Goal: Contribute content: Add original content to the website for others to see

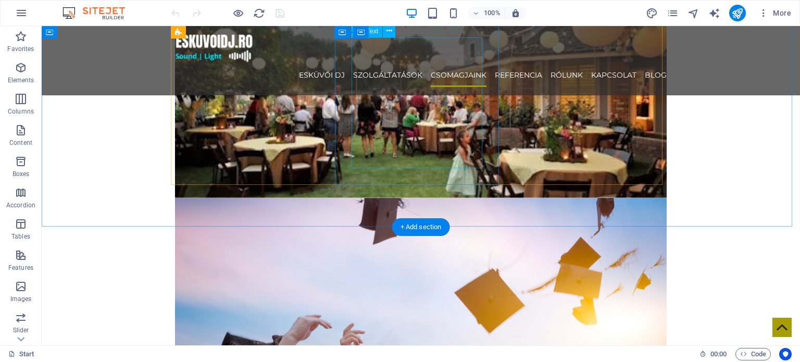
scroll to position [1719, 0]
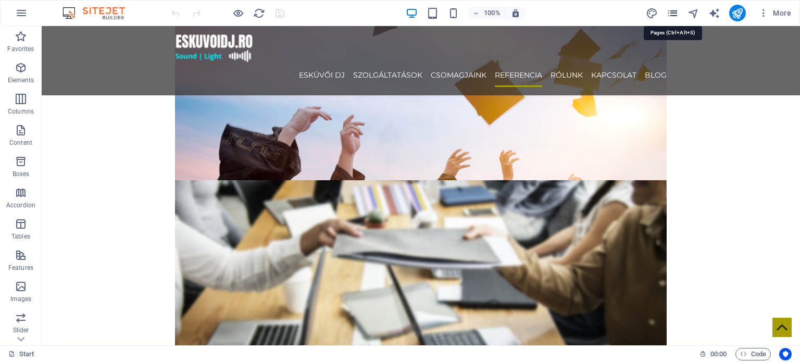
click at [675, 10] on icon "pages" at bounding box center [673, 13] width 12 height 12
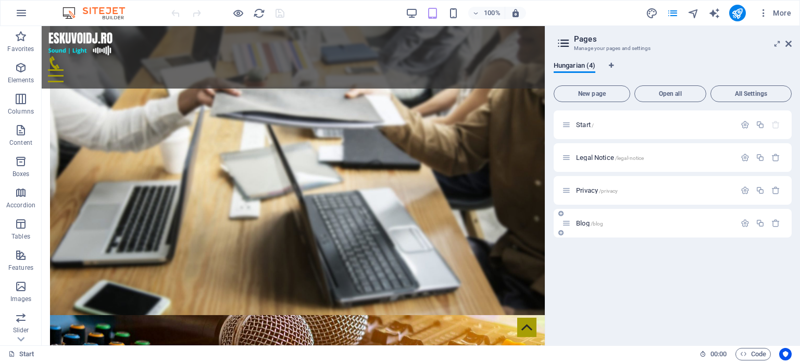
click at [587, 226] on span "Blog /blog" at bounding box center [589, 223] width 27 height 8
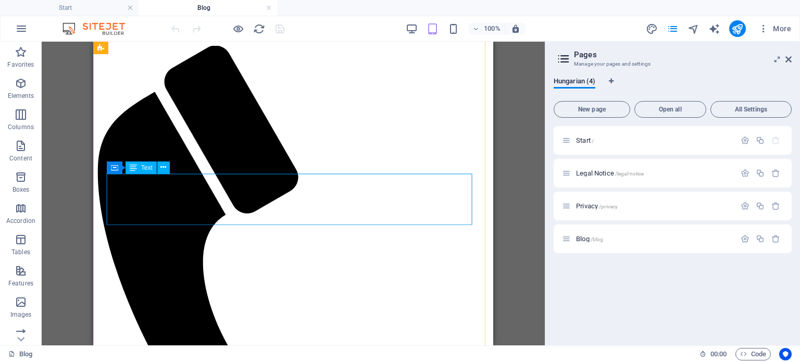
scroll to position [52, 0]
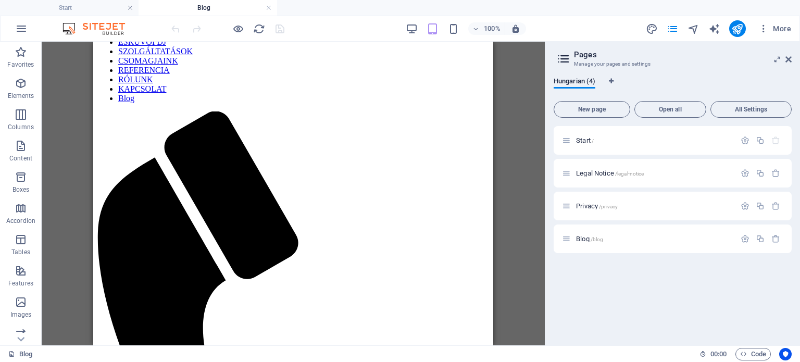
click at [792, 56] on aside "Pages Manage your pages and settings Hungarian (4) New page Open all All Settin…" at bounding box center [672, 194] width 255 height 304
click at [790, 57] on icon at bounding box center [789, 59] width 6 height 8
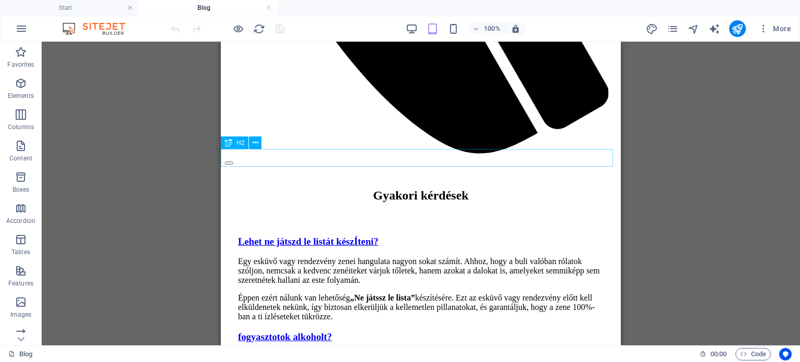
scroll to position [469, 0]
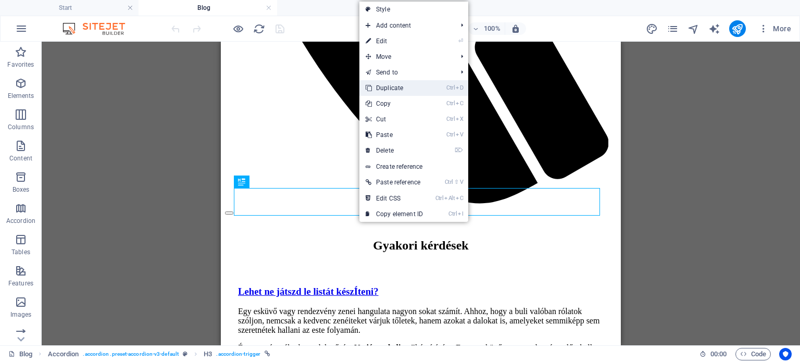
click at [412, 86] on link "Ctrl D Duplicate" at bounding box center [394, 88] width 70 height 16
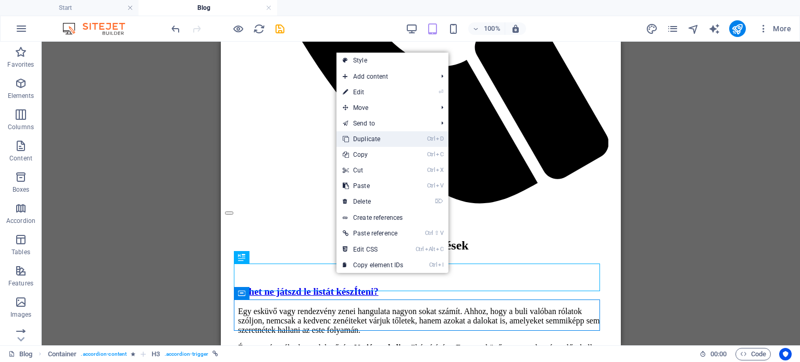
click at [387, 139] on link "Ctrl D Duplicate" at bounding box center [373, 139] width 73 height 16
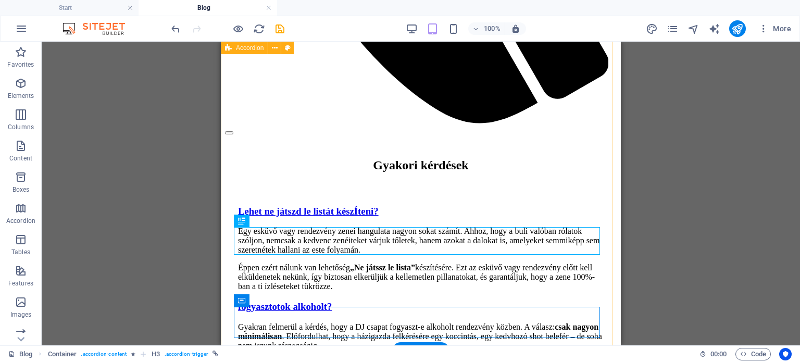
scroll to position [573, 0]
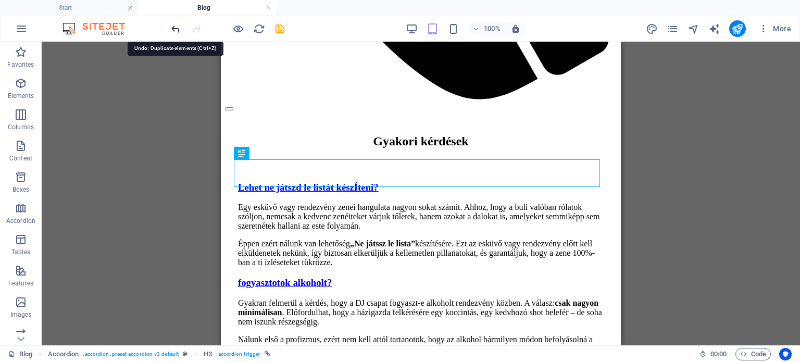
click at [175, 23] on icon "undo" at bounding box center [176, 29] width 12 height 12
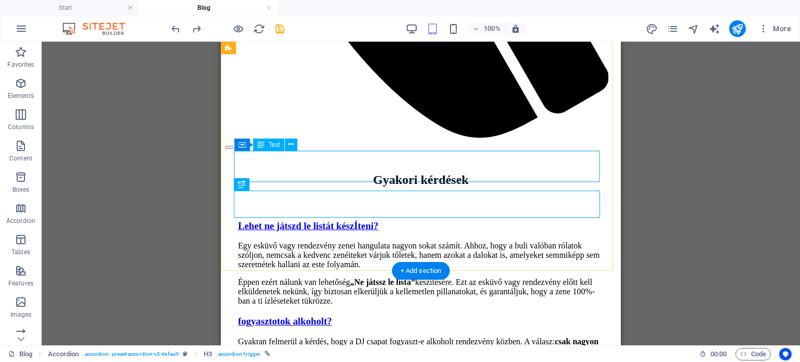
scroll to position [521, 0]
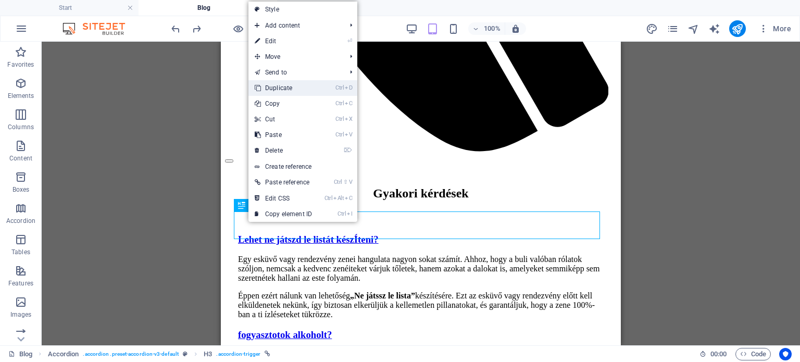
click at [299, 82] on link "Ctrl D Duplicate" at bounding box center [283, 88] width 70 height 16
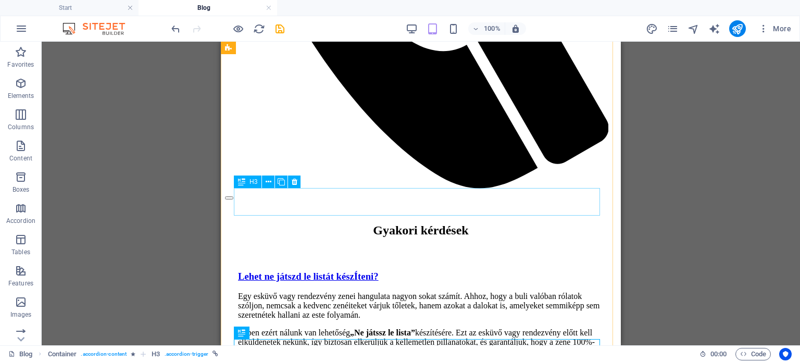
scroll to position [469, 0]
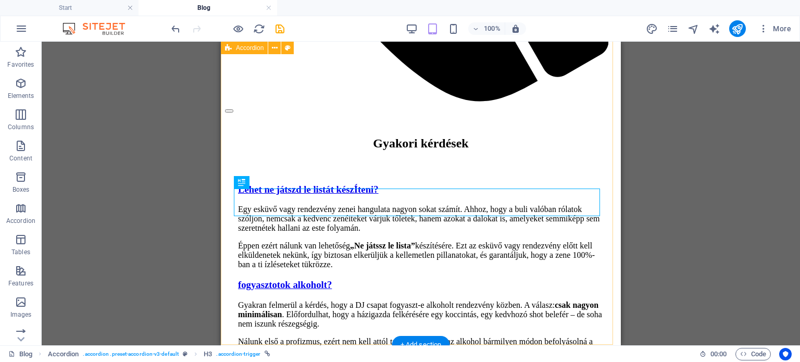
scroll to position [573, 0]
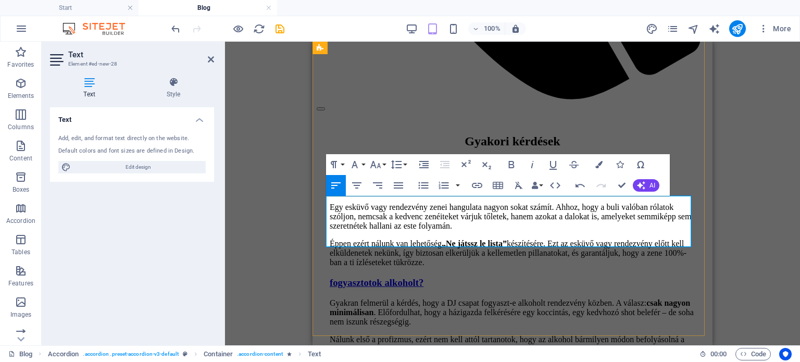
drag, startPoint x: 516, startPoint y: 220, endPoint x: 601, endPoint y: 211, distance: 84.9
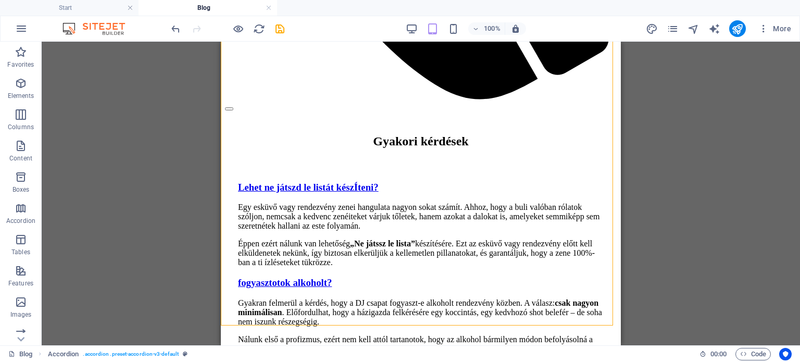
click at [158, 196] on div "H2 Accordion Container Text Container H3 Container Text Container H3 Container …" at bounding box center [421, 194] width 759 height 304
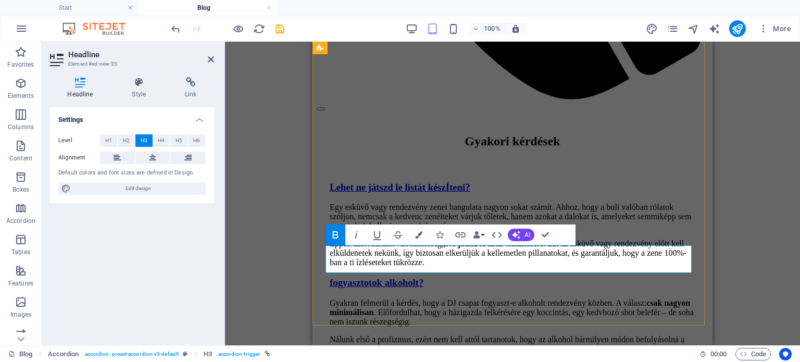
copy strong "Milyen fizetési feltételek vannak?"
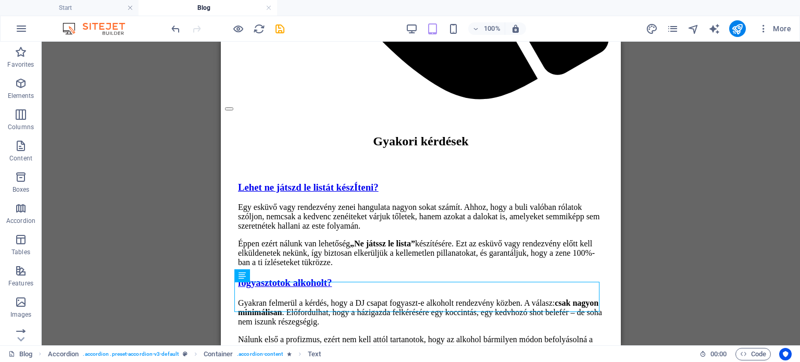
click at [656, 216] on div "H2 Accordion Container Text Container H3 Container Text Container H3 Container …" at bounding box center [421, 194] width 759 height 304
click at [190, 171] on div "H2 Accordion Container Text Container H3 Container Text Container H3 Container …" at bounding box center [421, 194] width 759 height 304
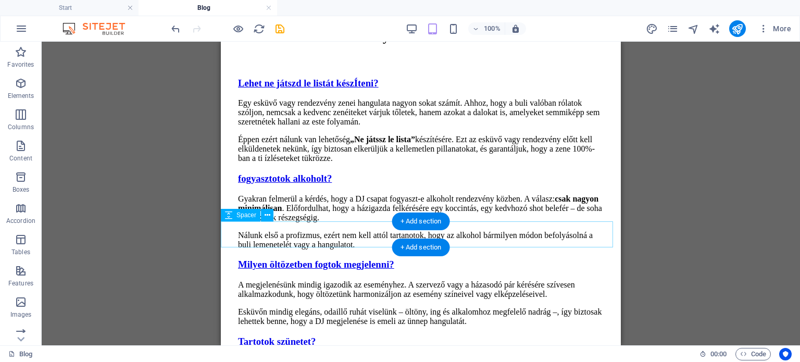
scroll to position [625, 0]
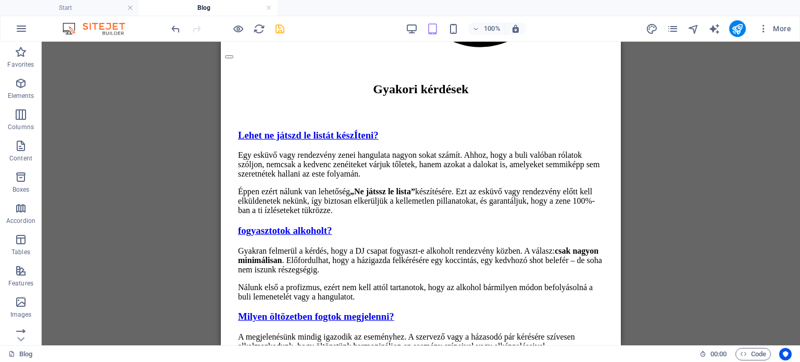
click at [281, 27] on icon "save" at bounding box center [280, 29] width 12 height 12
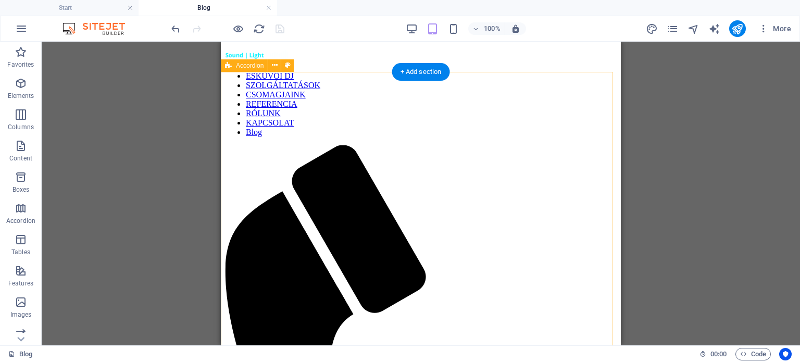
scroll to position [0, 0]
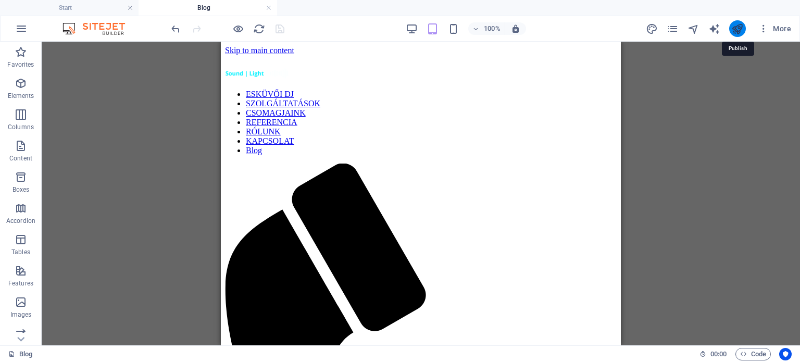
click at [734, 30] on icon "publish" at bounding box center [737, 29] width 12 height 12
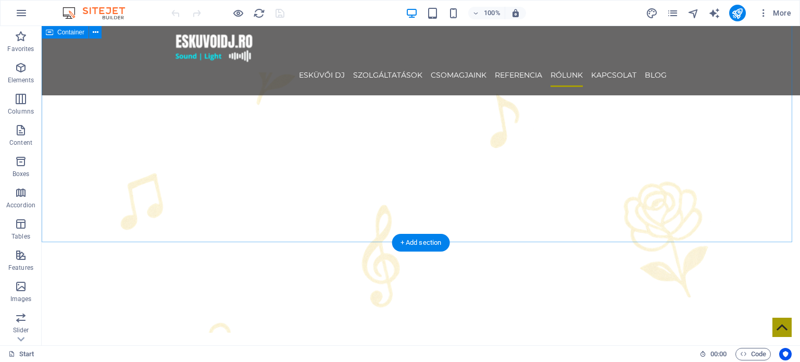
scroll to position [2605, 0]
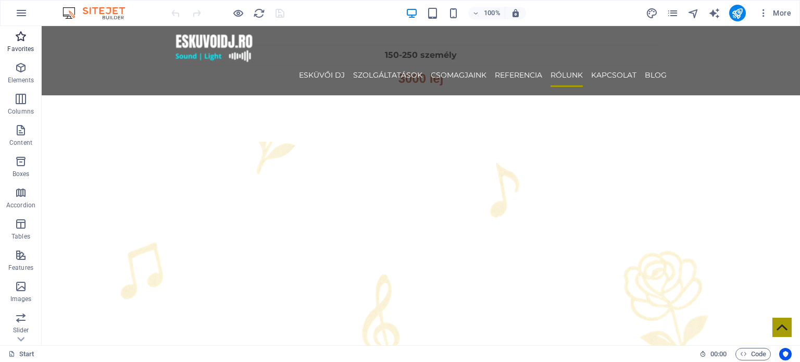
click at [17, 52] on p "Favorites" at bounding box center [20, 49] width 27 height 8
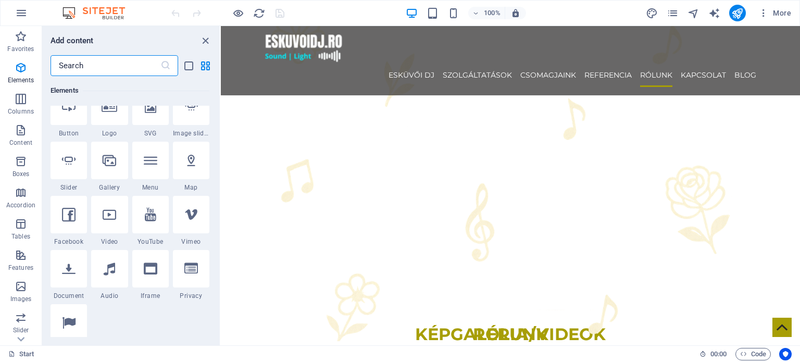
scroll to position [469, 0]
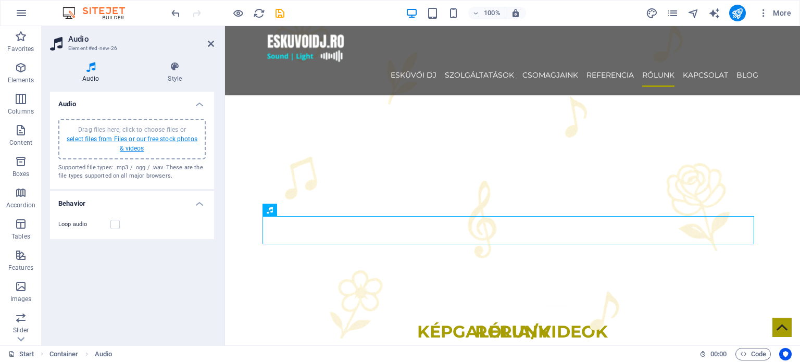
click at [124, 138] on link "select files from Files or our free stock photos & videos" at bounding box center [132, 143] width 131 height 17
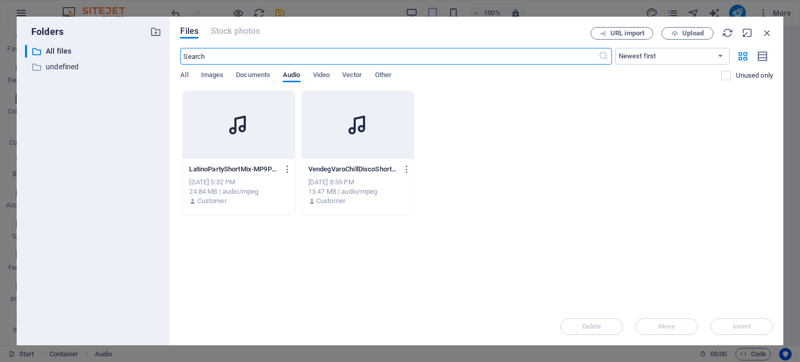
scroll to position [2768, 0]
click at [678, 35] on icon "button" at bounding box center [675, 33] width 7 height 7
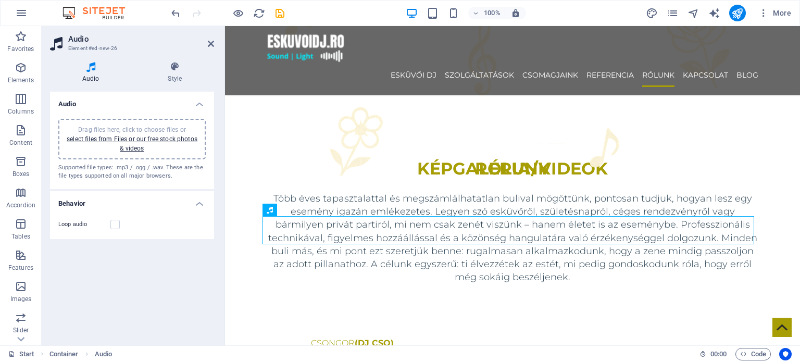
scroll to position [2605, 0]
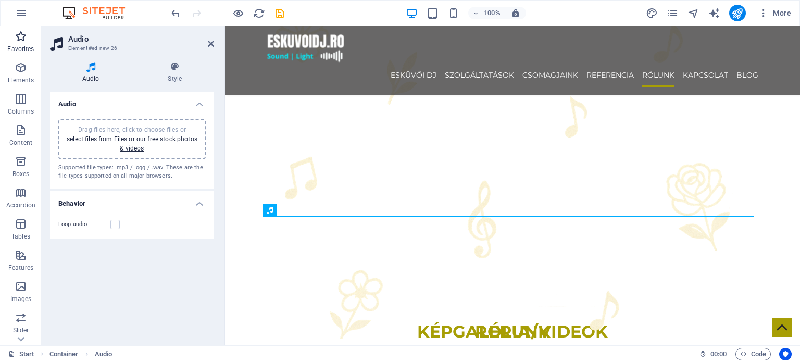
click at [23, 49] on p "Favorites" at bounding box center [20, 49] width 27 height 8
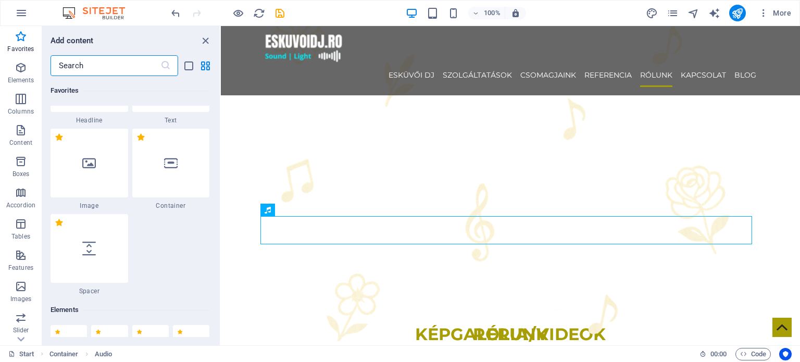
scroll to position [104, 0]
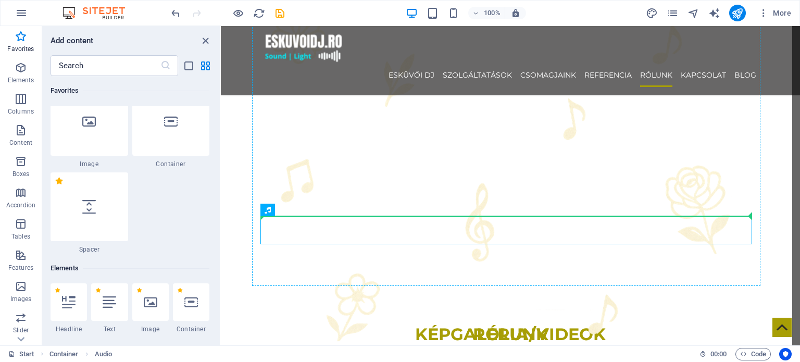
select select "px"
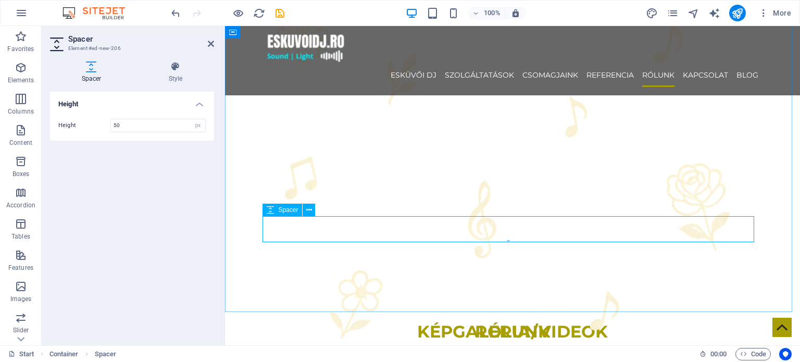
type input "20"
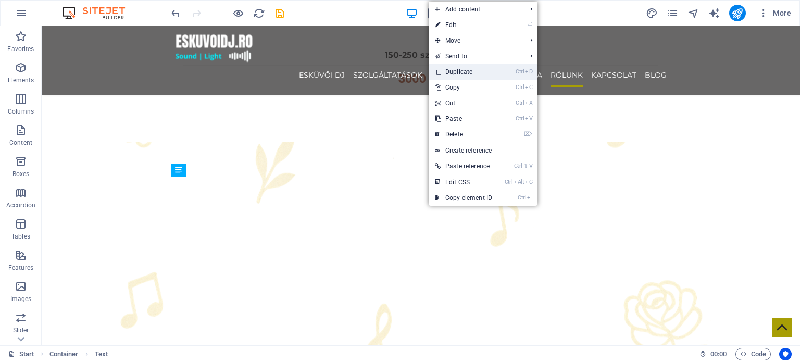
click at [466, 72] on link "Ctrl D Duplicate" at bounding box center [464, 72] width 70 height 16
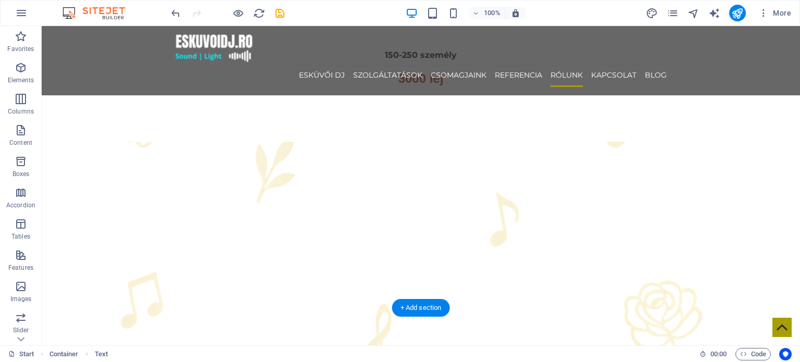
drag, startPoint x: 428, startPoint y: 213, endPoint x: 438, endPoint y: 232, distance: 21.0
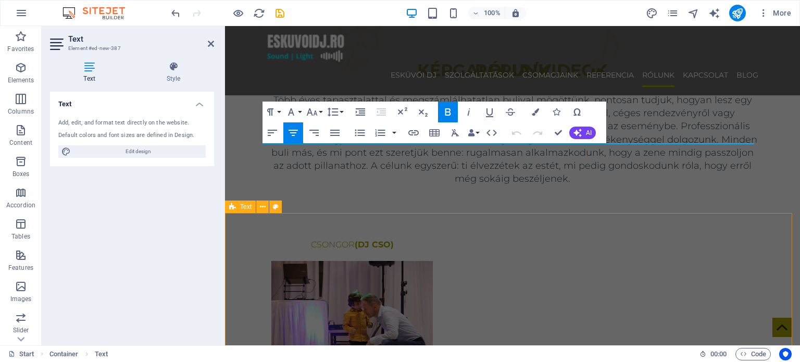
scroll to position [2884, 0]
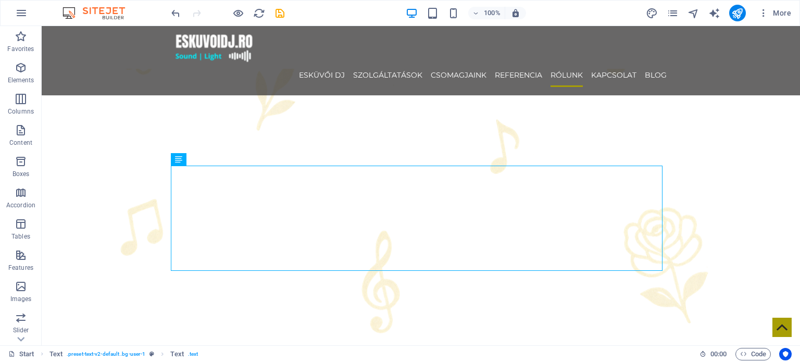
scroll to position [2645, 0]
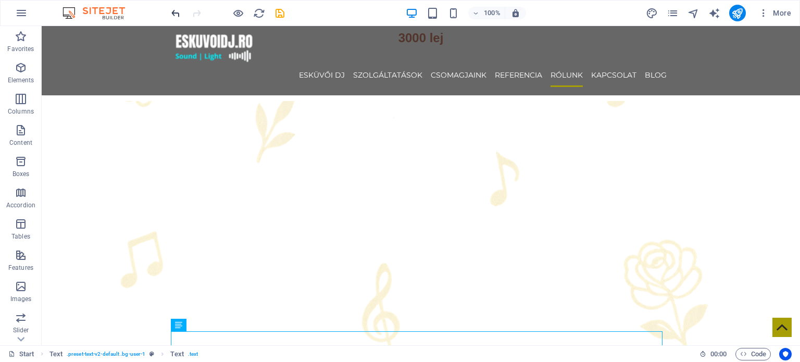
click at [176, 16] on icon "undo" at bounding box center [176, 13] width 12 height 12
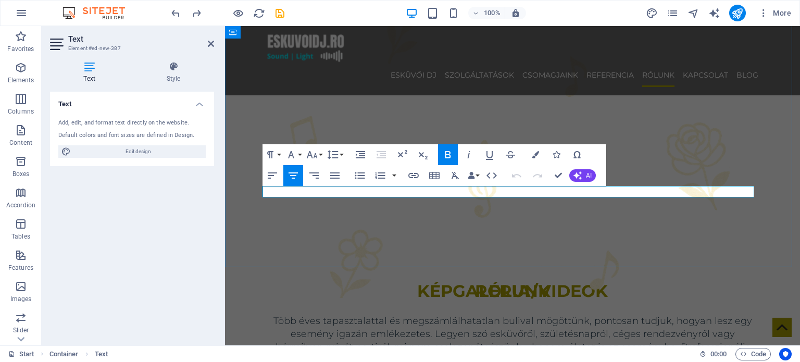
drag, startPoint x: 492, startPoint y: 191, endPoint x: 601, endPoint y: 187, distance: 109.5
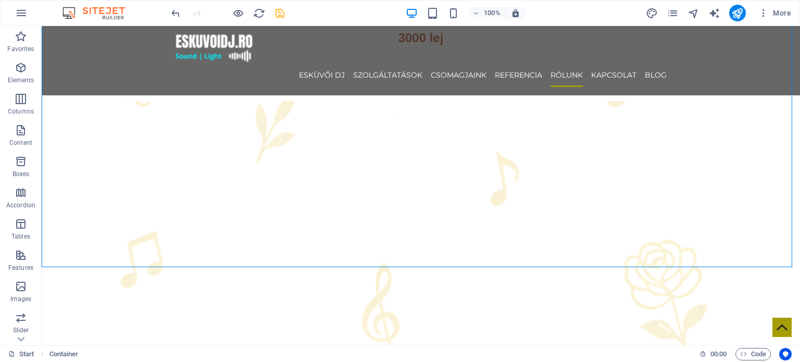
click at [278, 9] on icon "save" at bounding box center [280, 13] width 12 height 12
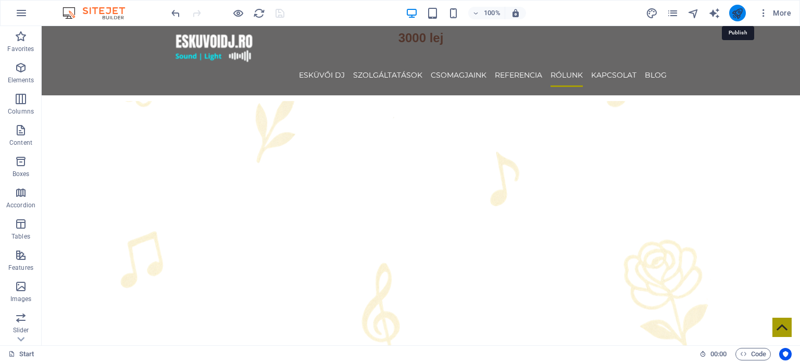
click at [742, 12] on icon "publish" at bounding box center [737, 13] width 12 height 12
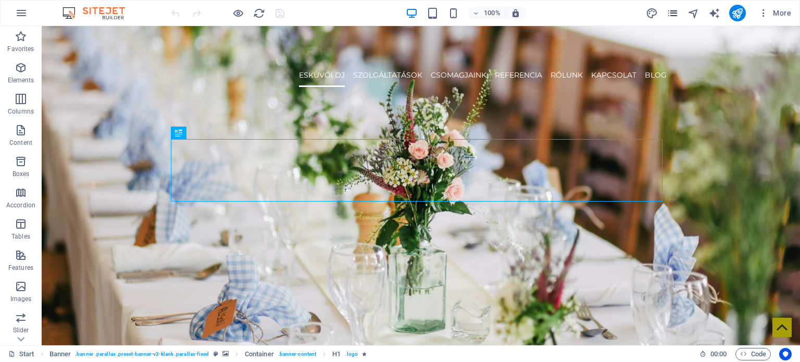
click at [670, 13] on icon "pages" at bounding box center [673, 13] width 12 height 12
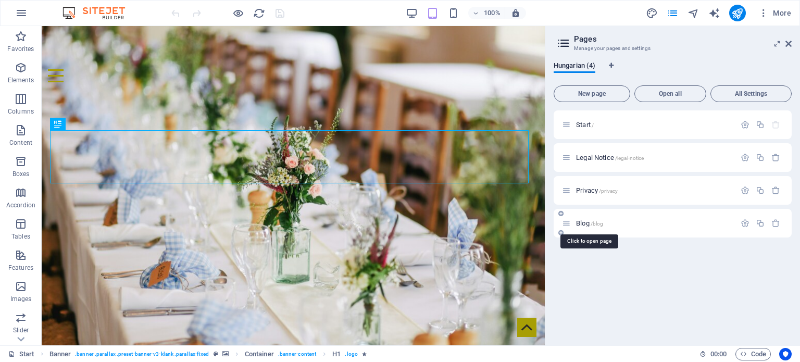
click at [584, 221] on span "Blog /blog" at bounding box center [589, 223] width 27 height 8
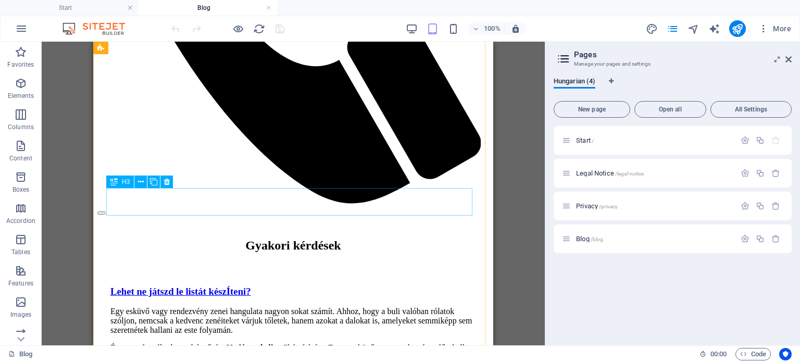
scroll to position [625, 0]
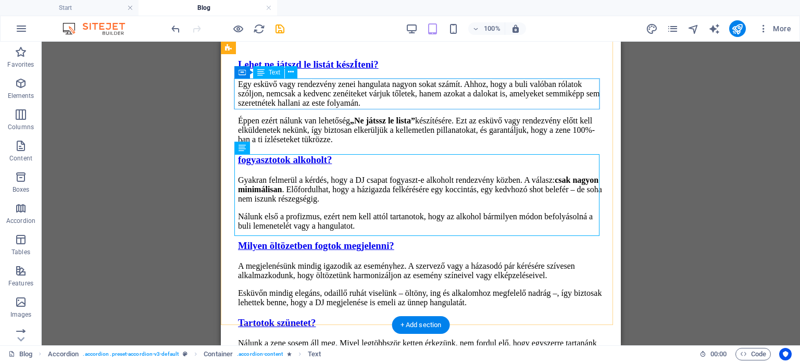
scroll to position [615, 0]
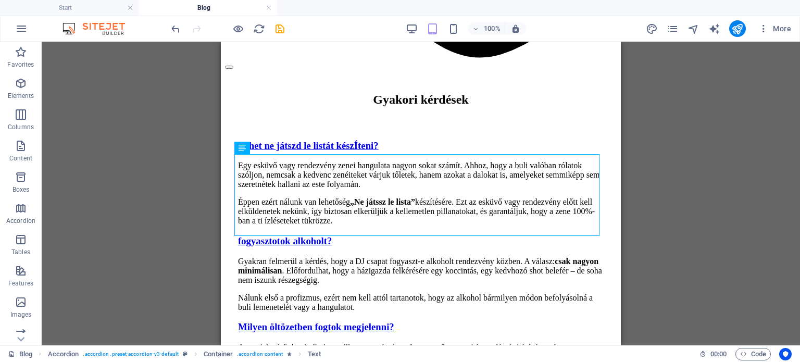
drag, startPoint x: 638, startPoint y: 153, endPoint x: 626, endPoint y: 146, distance: 13.8
click at [638, 153] on div "Drag here to replace the existing content. Press “Ctrl” if you want to create a…" at bounding box center [421, 194] width 759 height 304
click at [281, 24] on icon "save" at bounding box center [280, 29] width 12 height 12
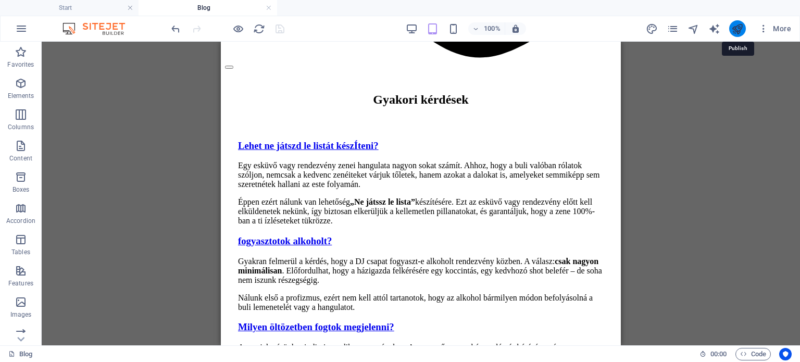
click at [735, 24] on icon "publish" at bounding box center [737, 29] width 12 height 12
